Goal: Obtain resource: Download file/media

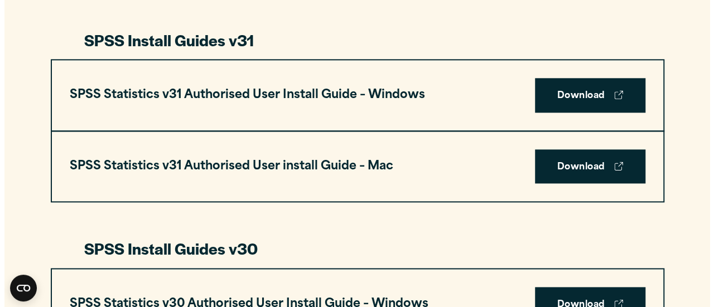
scroll to position [594, 0]
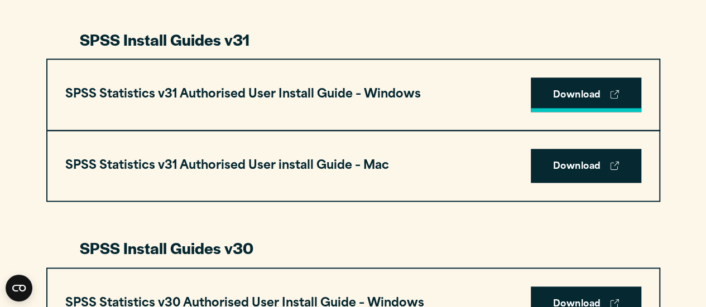
click at [567, 101] on link "Download" at bounding box center [586, 95] width 110 height 35
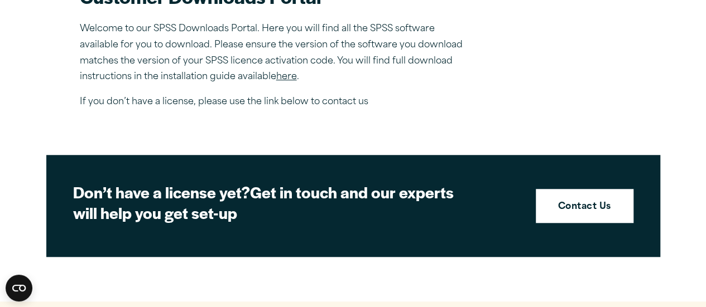
scroll to position [395, 0]
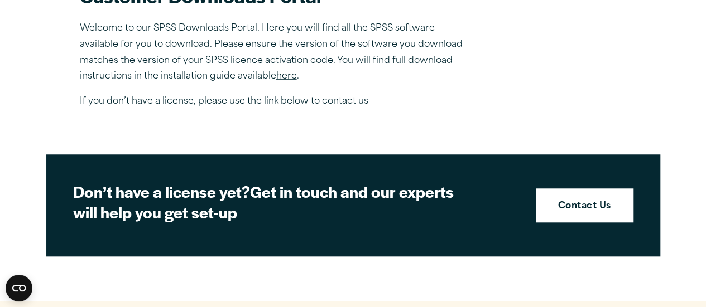
click at [287, 76] on link "here" at bounding box center [286, 76] width 21 height 9
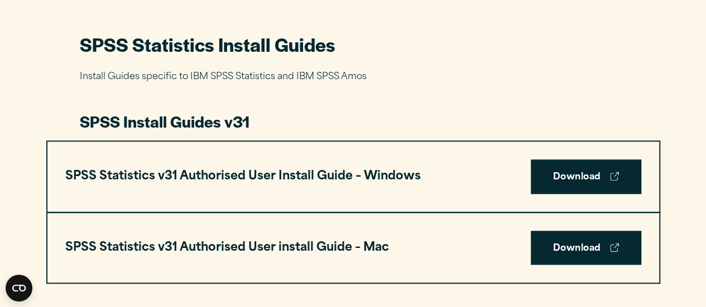
scroll to position [513, 0]
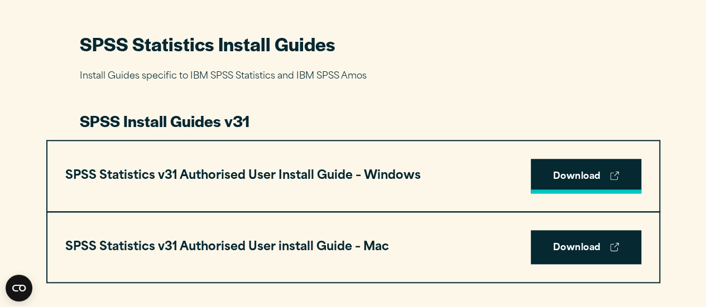
click at [567, 171] on link "Download" at bounding box center [586, 176] width 110 height 35
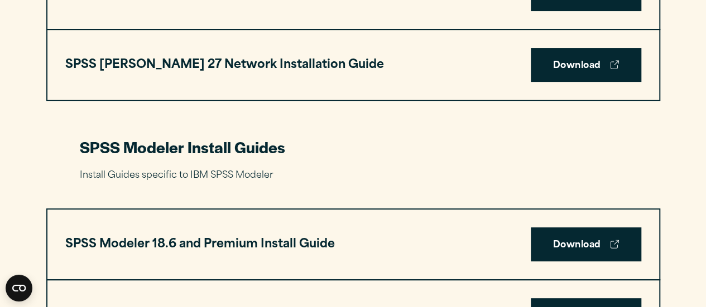
scroll to position [2263, 0]
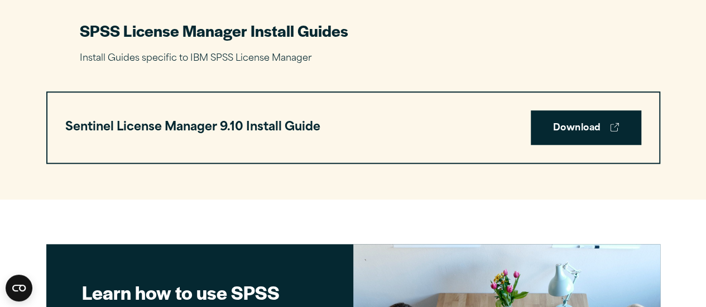
scroll to position [2601, 0]
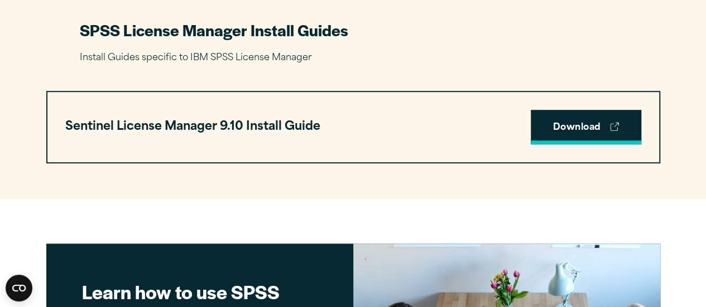
click at [565, 130] on link "Download" at bounding box center [586, 127] width 110 height 35
